Goal: Task Accomplishment & Management: Manage account settings

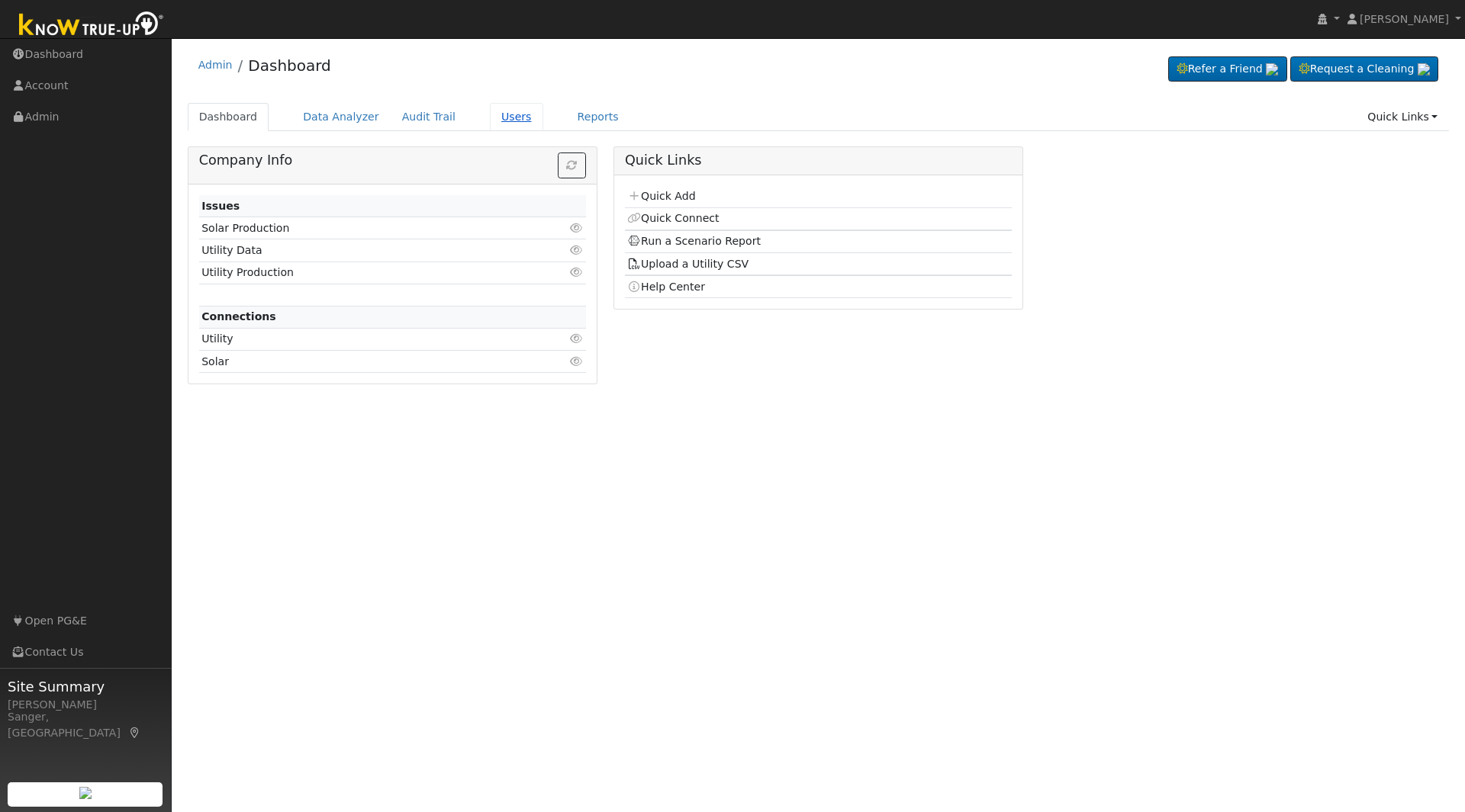
click at [490, 116] on link "Users" at bounding box center [516, 117] width 53 height 29
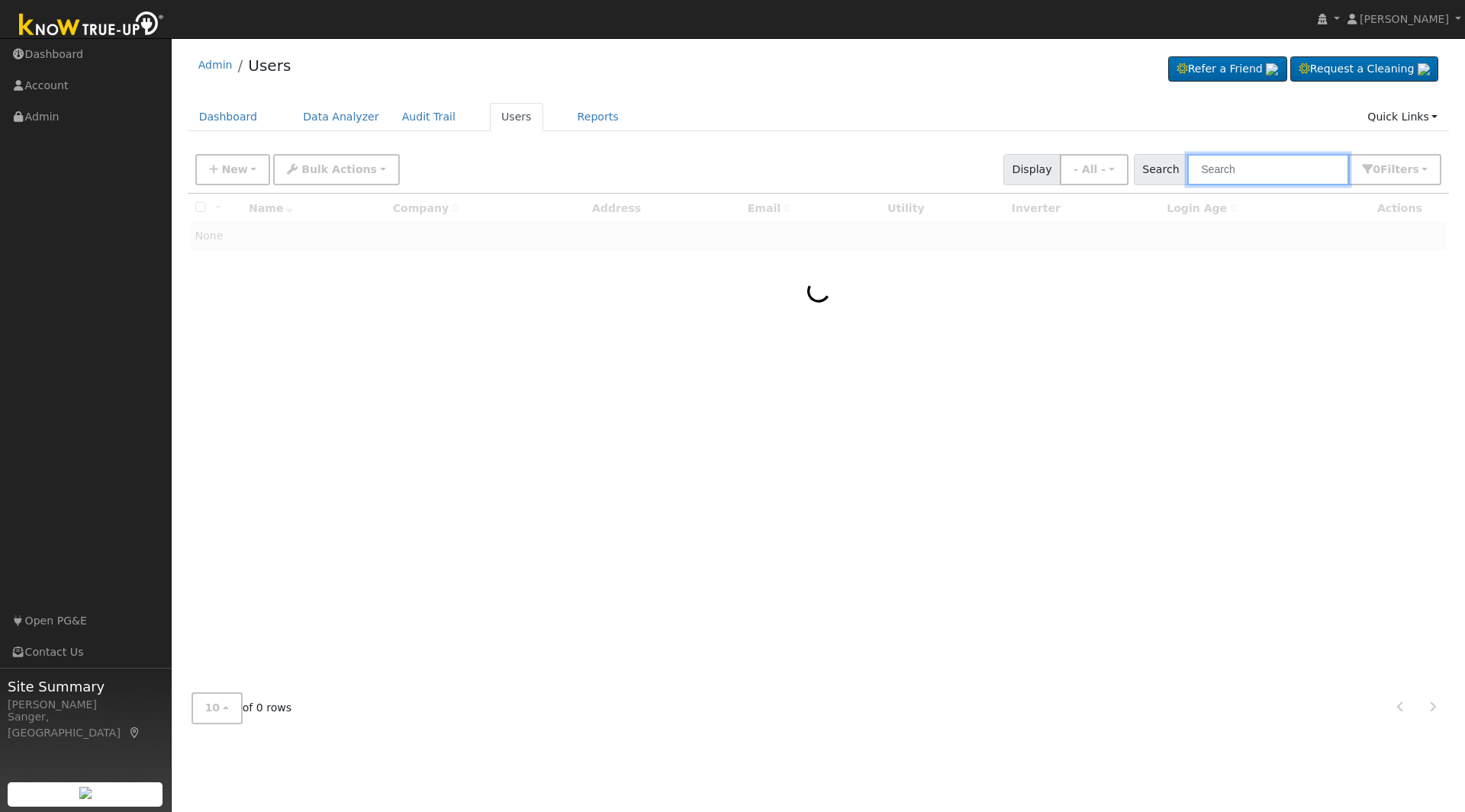
click at [1281, 176] on input "text" at bounding box center [1268, 170] width 161 height 31
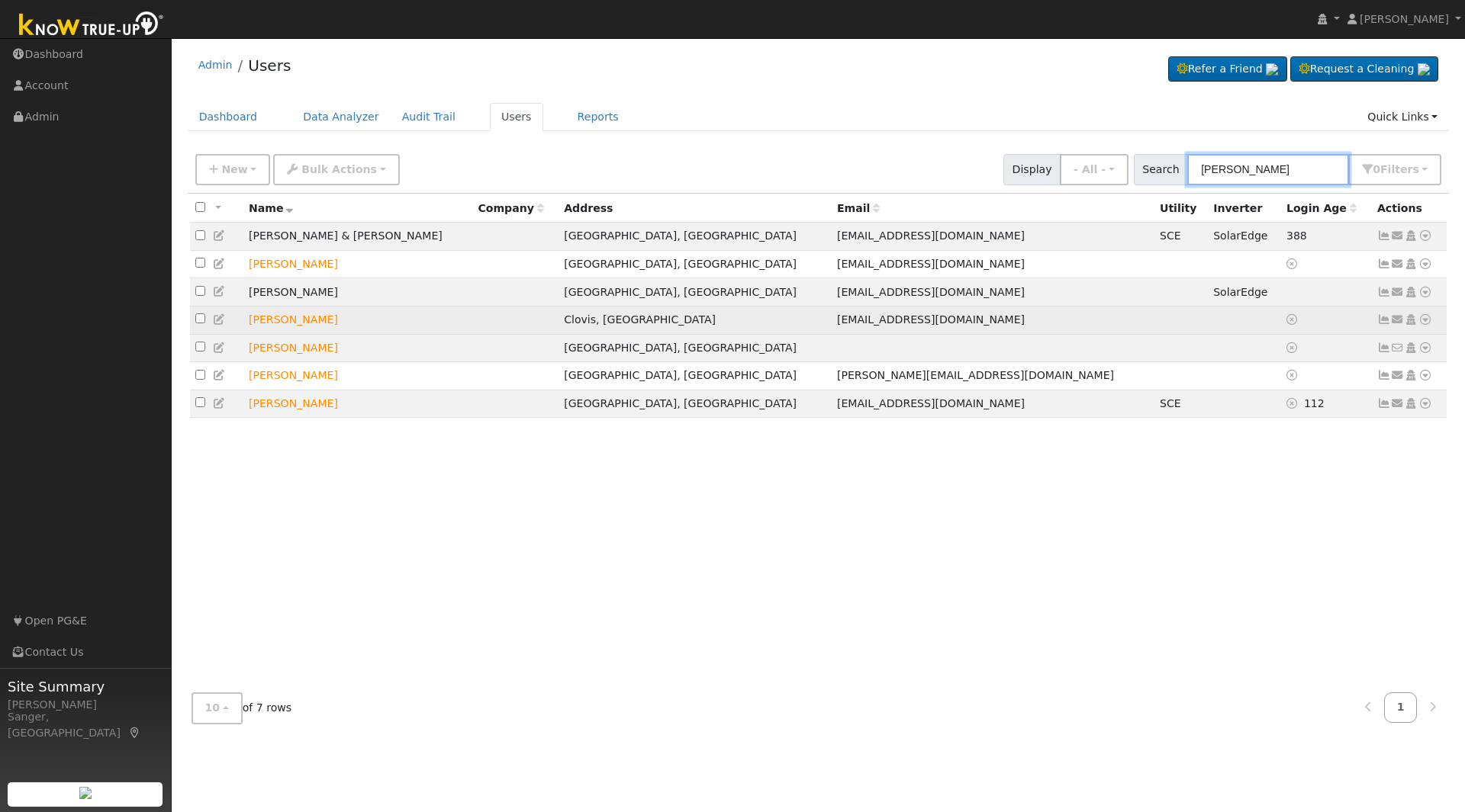
type input "[PERSON_NAME]"
click at [217, 325] on icon at bounding box center [219, 320] width 14 height 11
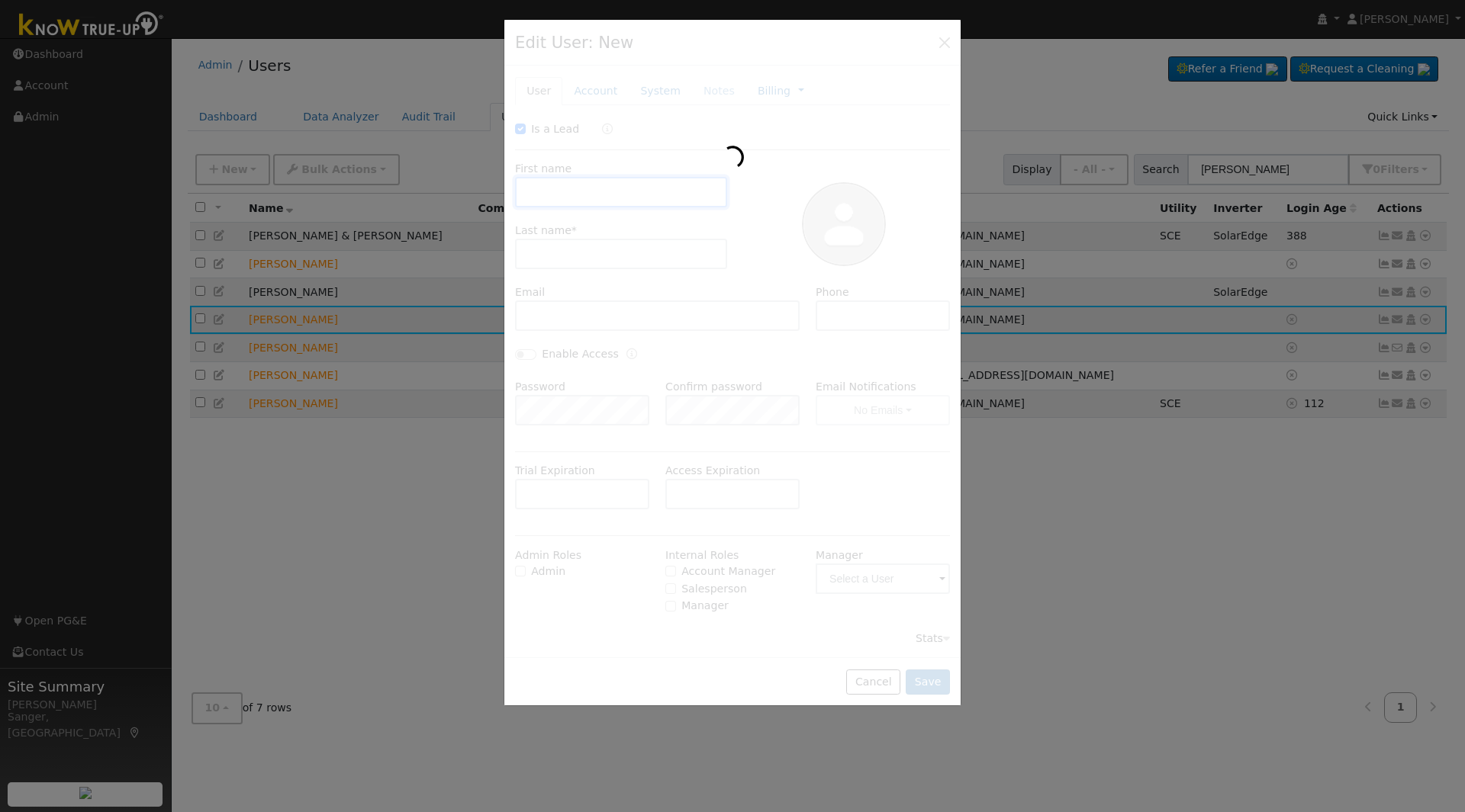
checkbox input "true"
type input "[PERSON_NAME]"
type input "[EMAIL_ADDRESS][DOMAIN_NAME]"
type input "[PHONE_NUMBER]"
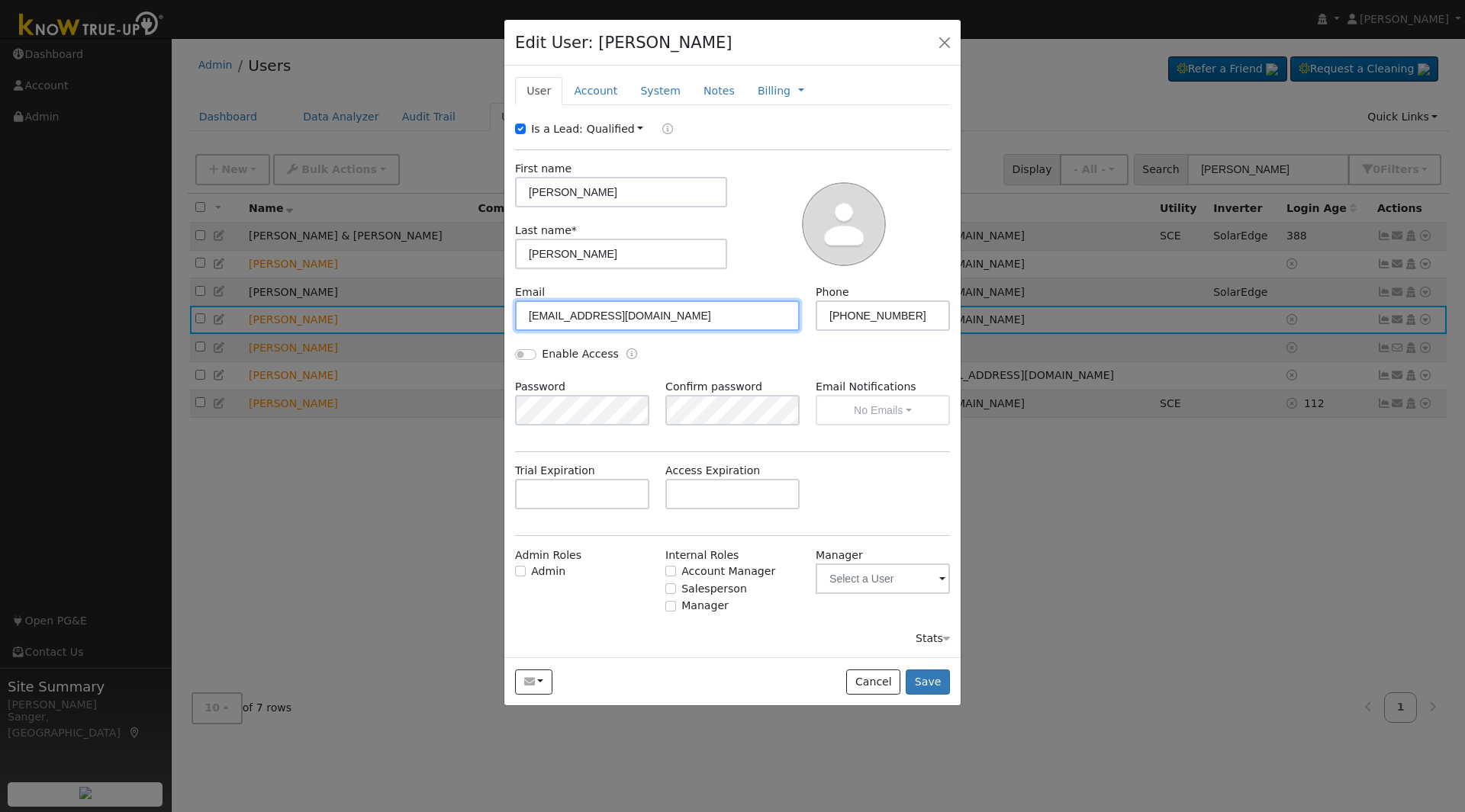
drag, startPoint x: 708, startPoint y: 318, endPoint x: 486, endPoint y: 316, distance: 222.0
click at [0, 0] on div "Edit User: [PERSON_NAME] Default Account Default Account [STREET_ADDRESS][PERSO…" at bounding box center [0, 0] width 0 height 0
paste input "oudrrtr"
type input "[EMAIL_ADDRESS][DOMAIN_NAME]"
click at [929, 677] on button "Save" at bounding box center [927, 683] width 44 height 26
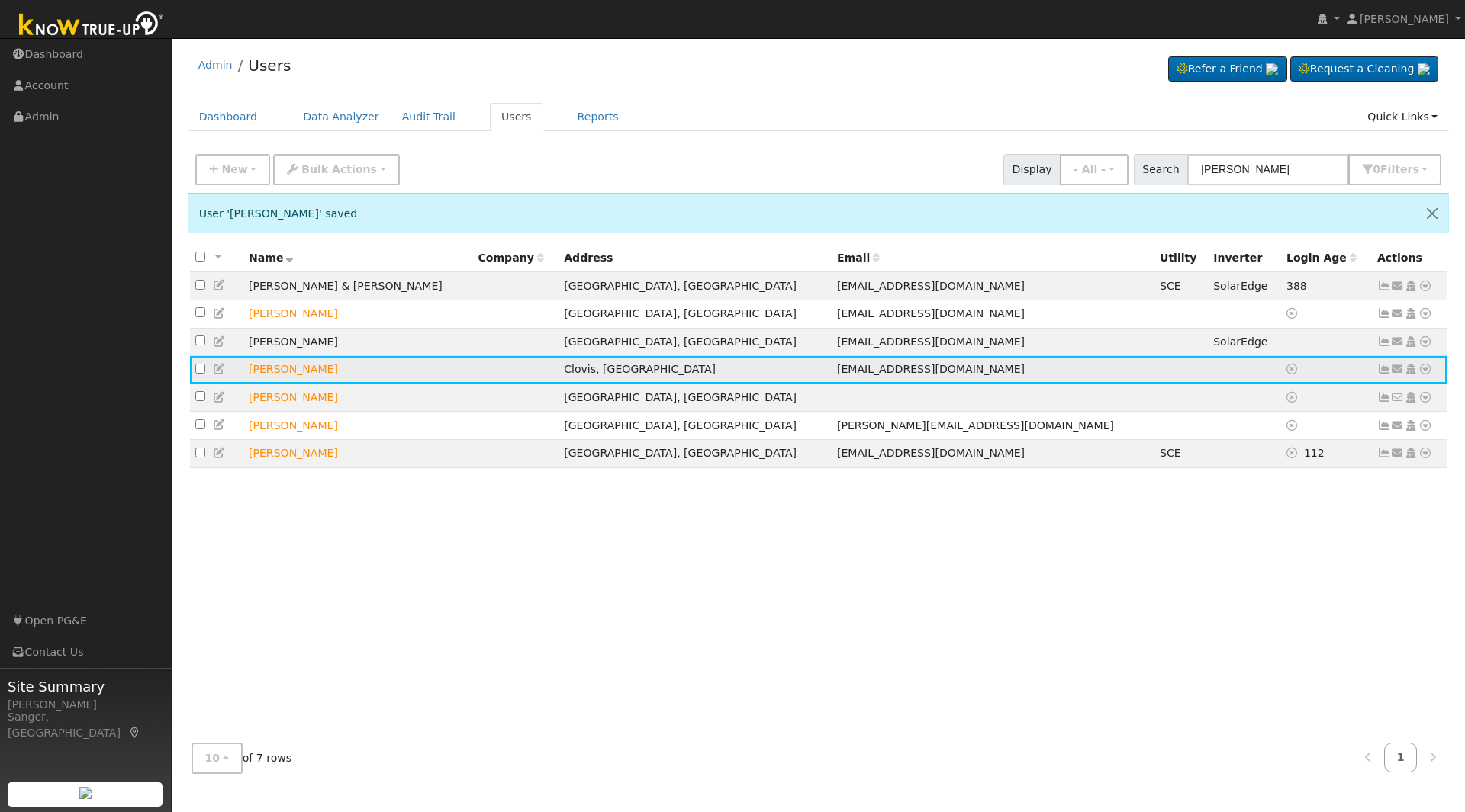
click at [1395, 374] on icon at bounding box center [1398, 370] width 14 height 11
click at [1342, 404] on link "Send Email..." at bounding box center [1350, 396] width 106 height 21
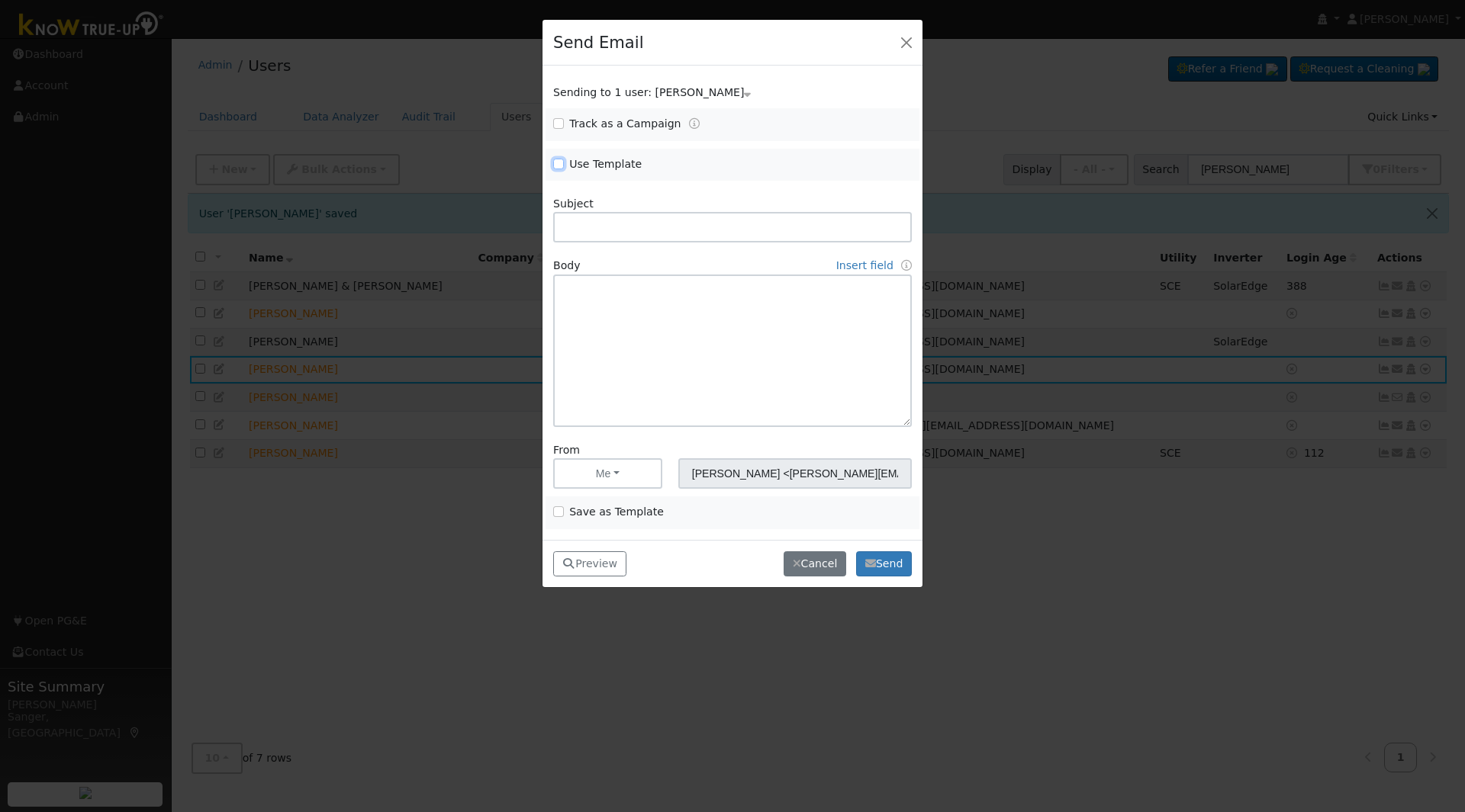
click at [554, 162] on input "Use Template" at bounding box center [559, 164] width 11 height 11
checkbox input "true"
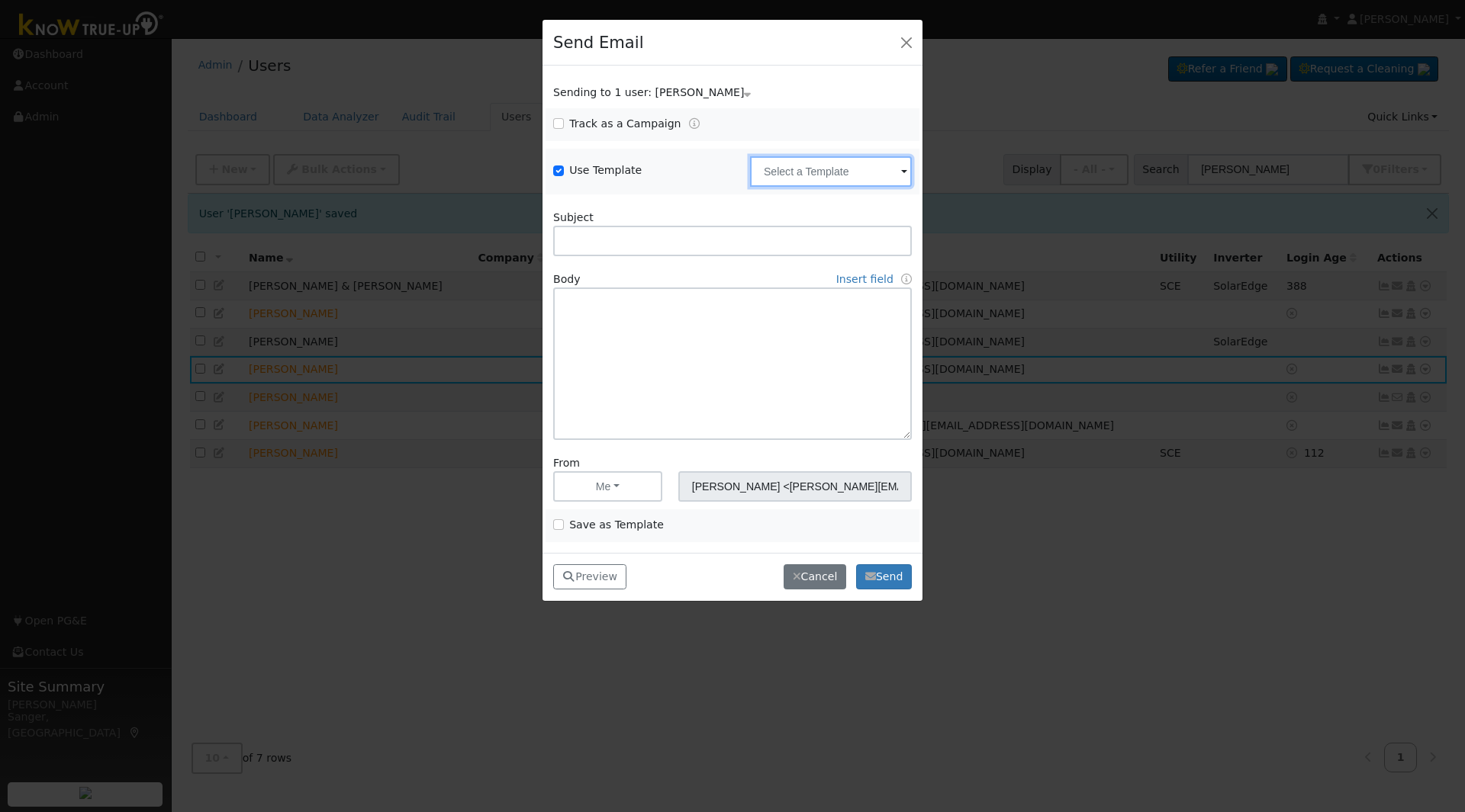
click at [808, 171] on input "text" at bounding box center [830, 171] width 161 height 30
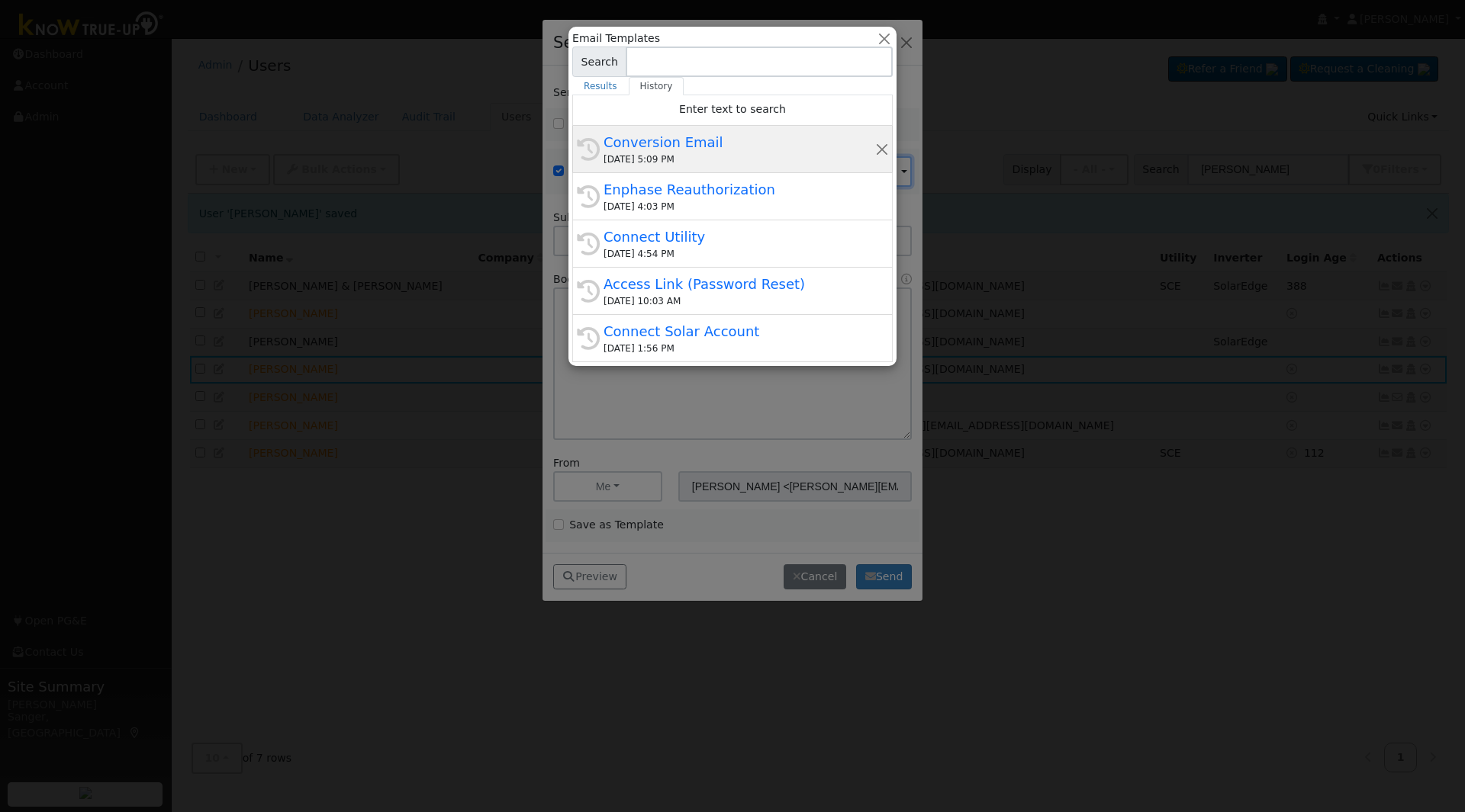
click at [730, 159] on div "[DATE] 5:09 PM" at bounding box center [739, 159] width 272 height 14
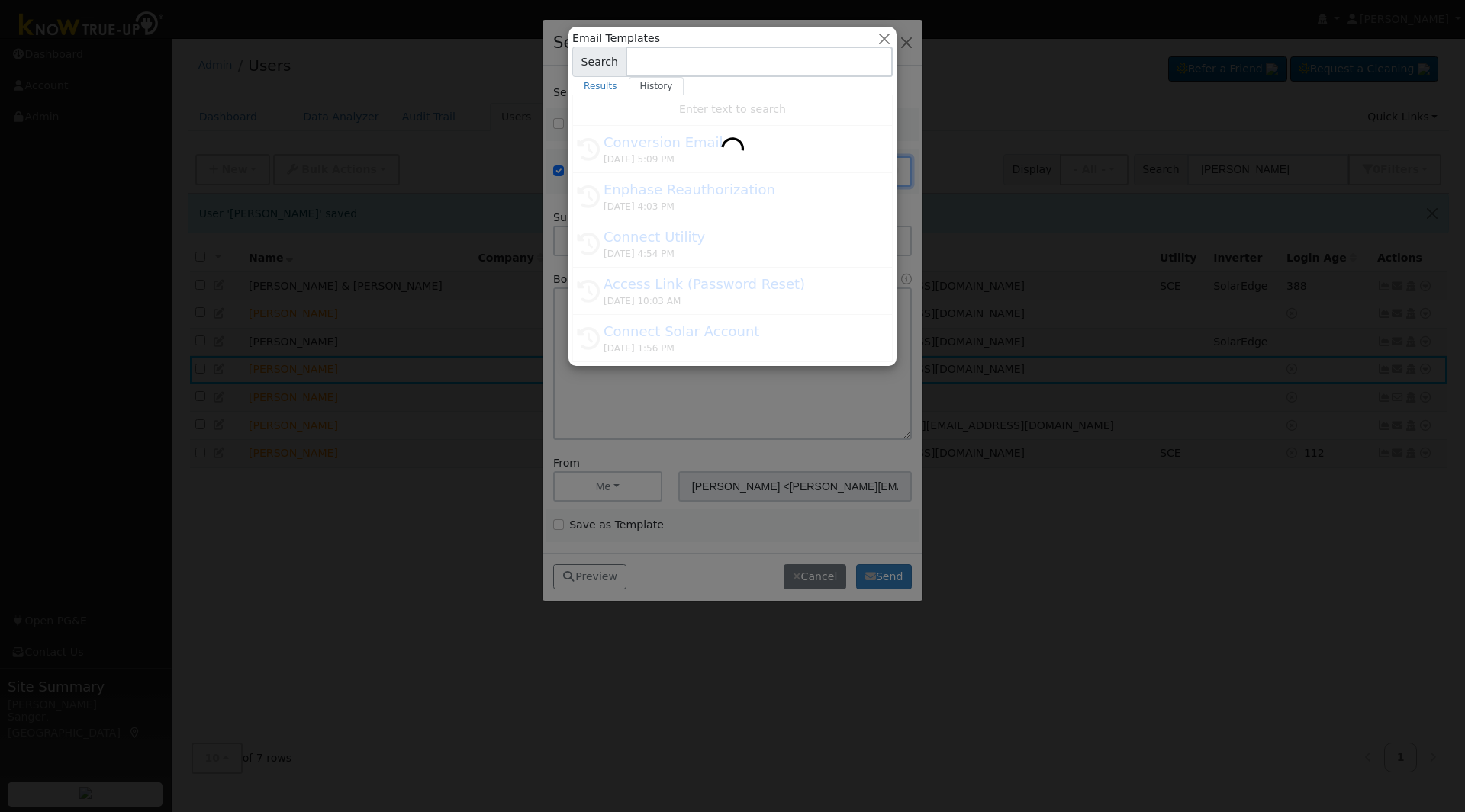
type input "Conversion Email"
type input "Connect Your Utility Account"
type textarea "Dear {user_fname}, The first step is to connect your electric utility account. …"
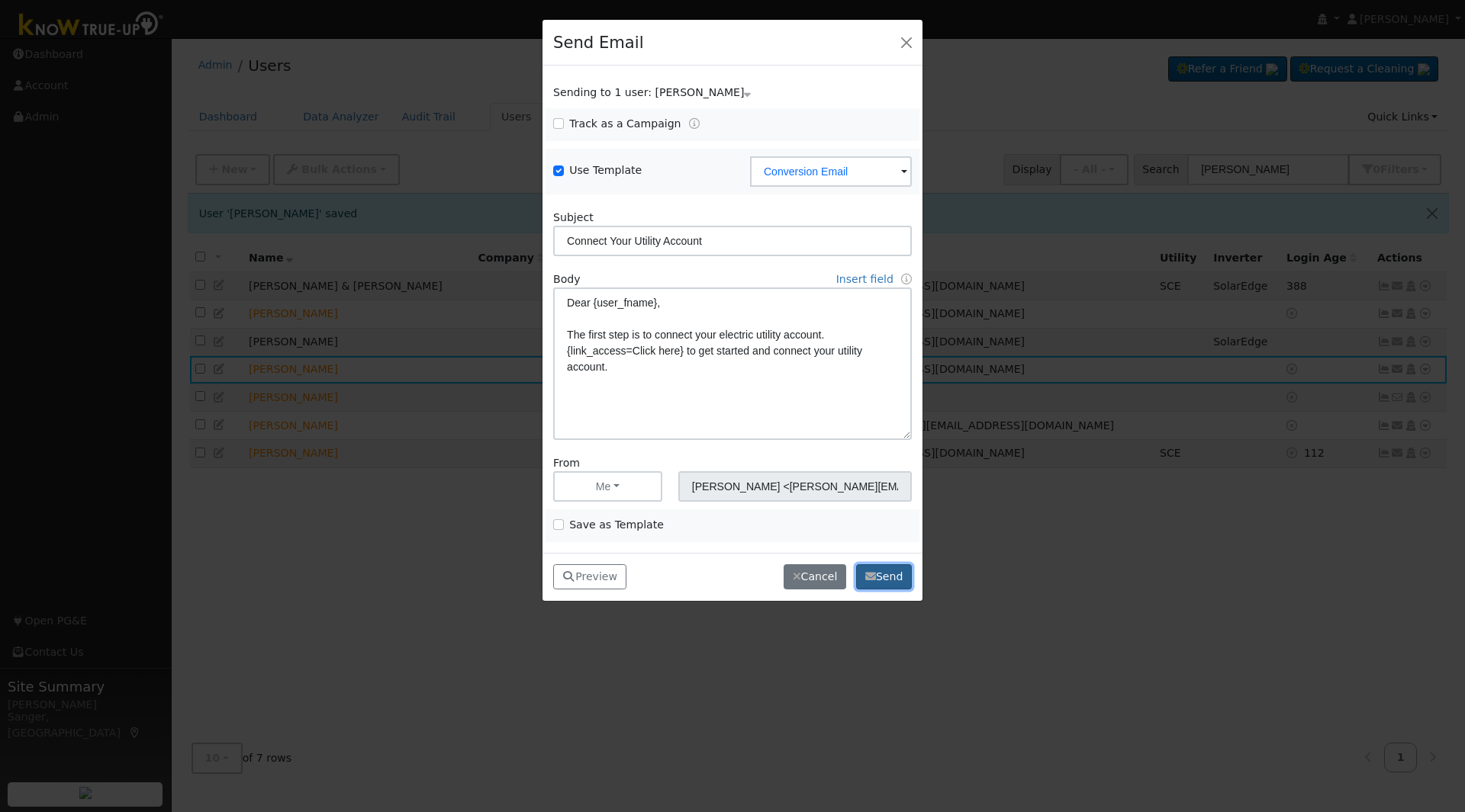
click at [876, 567] on button "Send" at bounding box center [883, 577] width 55 height 26
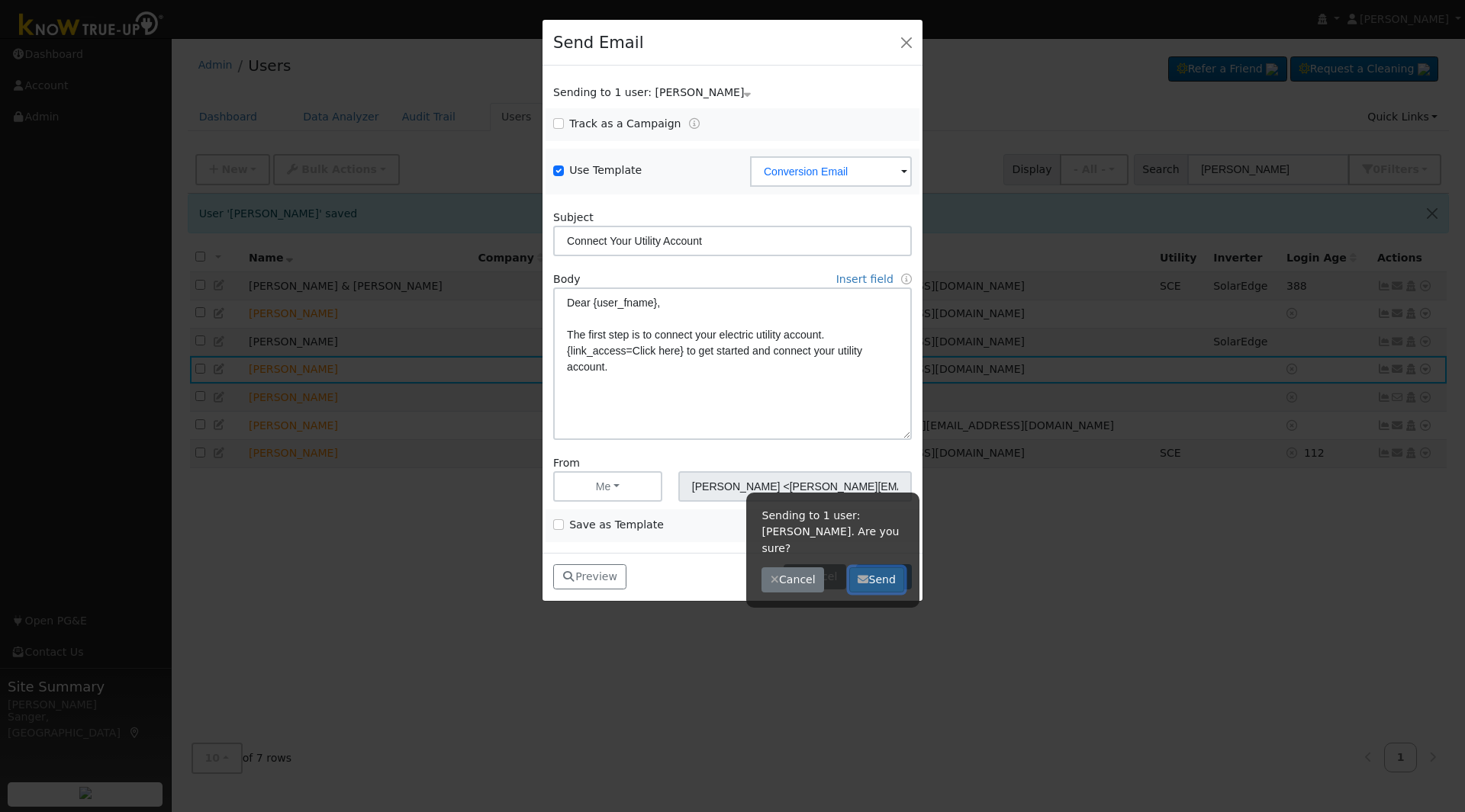
click at [871, 568] on button "Send" at bounding box center [877, 581] width 55 height 26
